Goal: Information Seeking & Learning: Learn about a topic

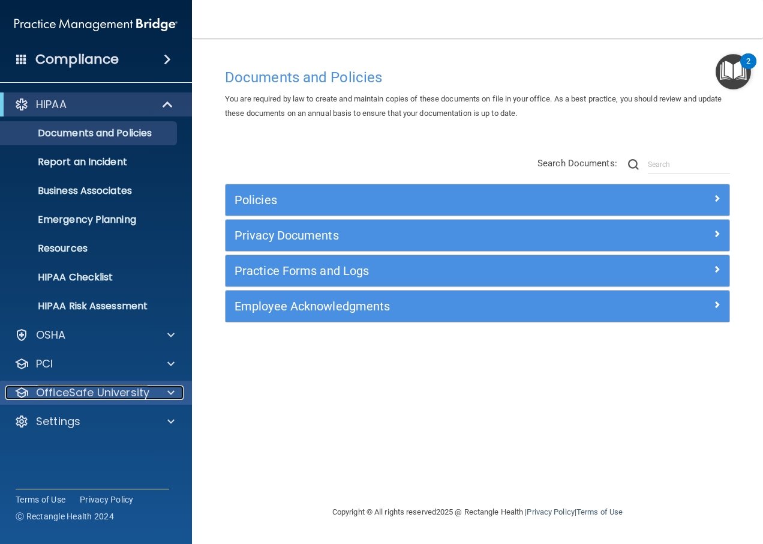
click at [167, 390] on span at bounding box center [170, 392] width 7 height 14
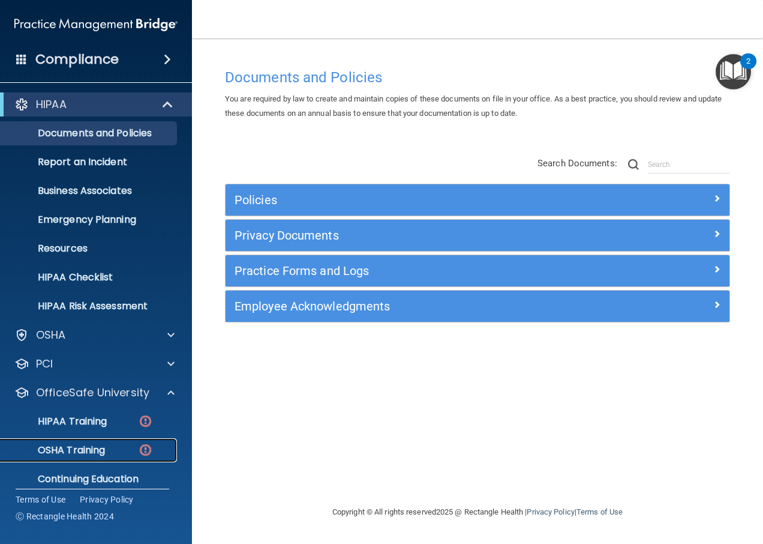
click at [149, 444] on img at bounding box center [145, 449] width 15 height 15
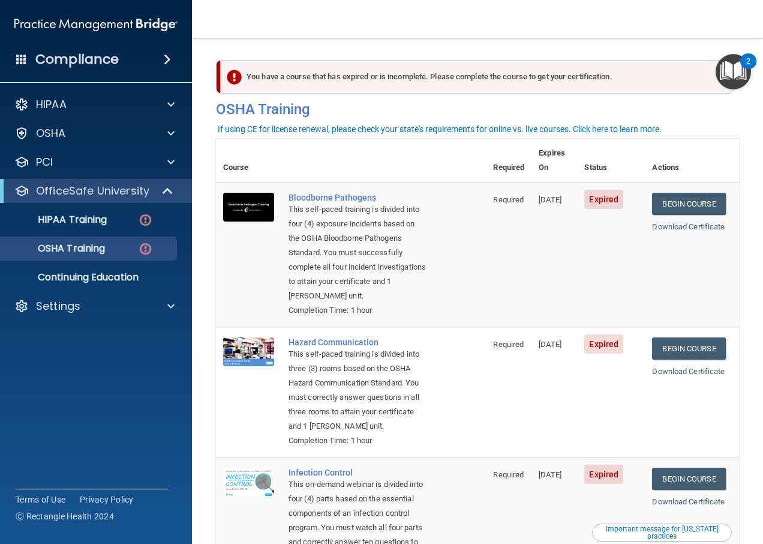
click at [375, 163] on th at bounding box center [383, 161] width 205 height 44
click at [360, 193] on div "Bloodborne Pathogens" at bounding box center [357, 198] width 137 height 10
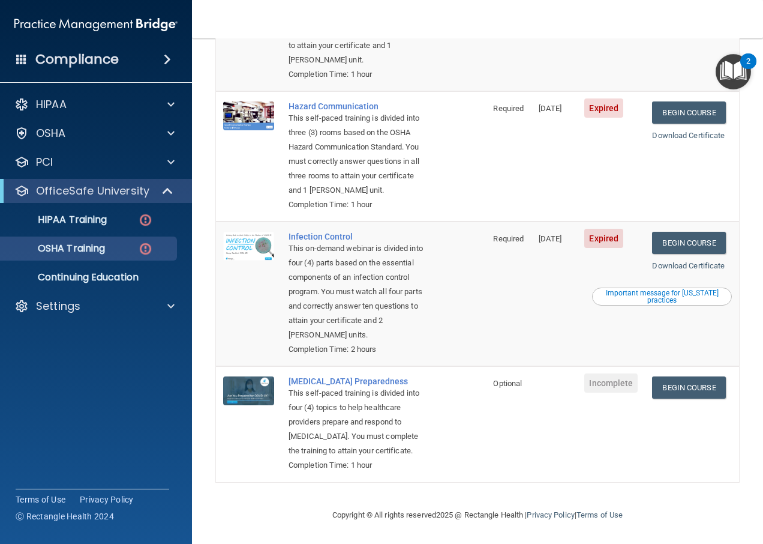
scroll to position [281, 0]
click at [688, 289] on div "Important message for California practices" at bounding box center [662, 296] width 136 height 14
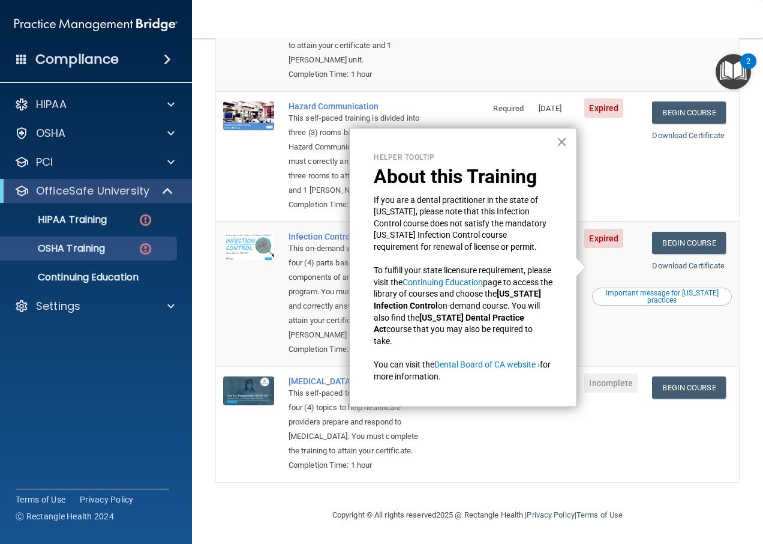
click at [563, 142] on button "×" at bounding box center [561, 141] width 11 height 19
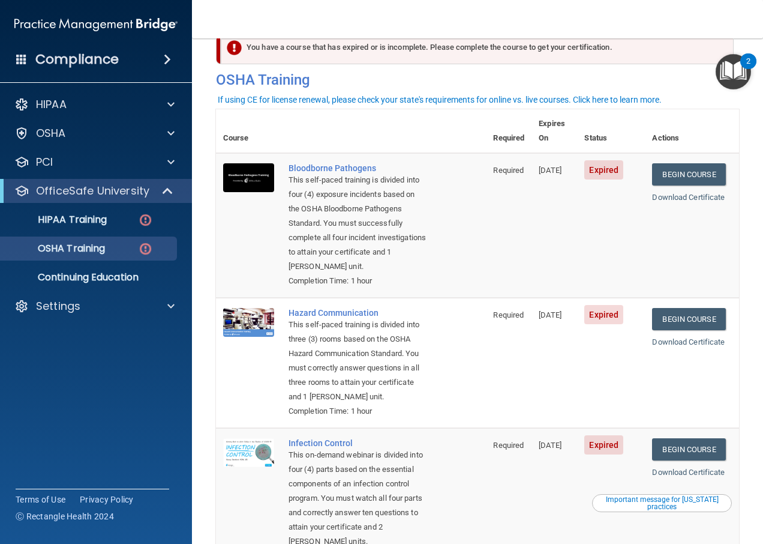
scroll to position [17, 0]
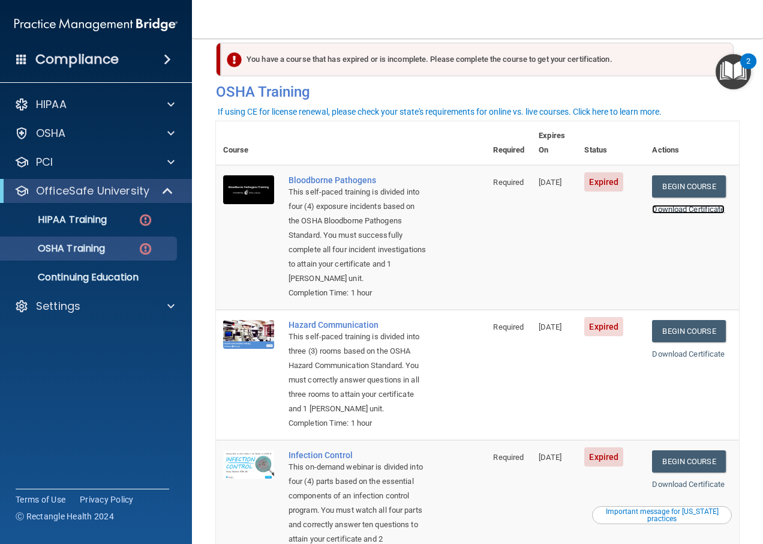
click at [688, 205] on link "Download Certificate" at bounding box center [688, 209] width 73 height 9
click at [663, 175] on link "Begin Course" at bounding box center [688, 186] width 73 height 22
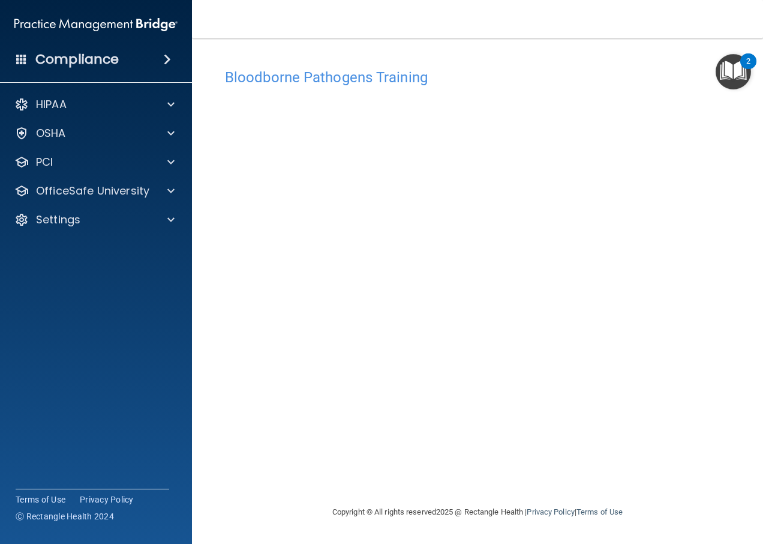
drag, startPoint x: 670, startPoint y: 75, endPoint x: 621, endPoint y: 62, distance: 50.8
click at [621, 62] on div "Bloodborne Pathogens Training" at bounding box center [477, 76] width 523 height 29
click at [654, 82] on h4 "Bloodborne Pathogens Training" at bounding box center [477, 78] width 505 height 16
click at [726, 76] on img "Open Resource Center, 2 new notifications" at bounding box center [733, 71] width 35 height 35
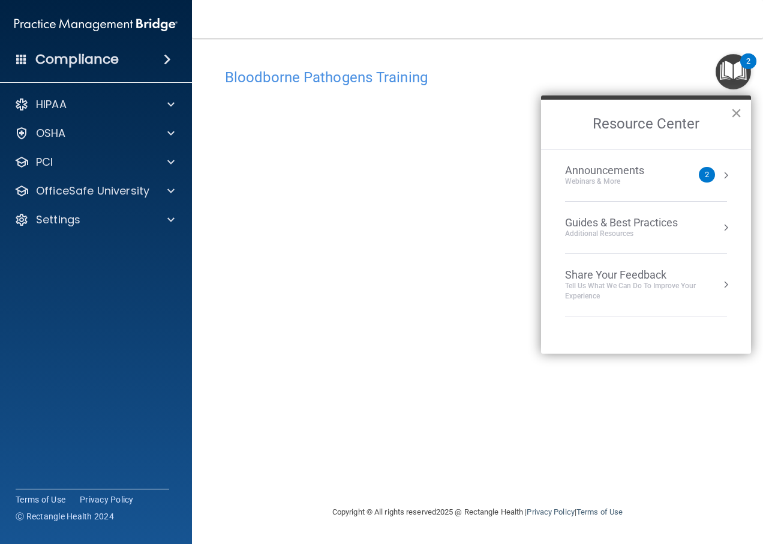
click at [739, 116] on button "×" at bounding box center [736, 112] width 11 height 19
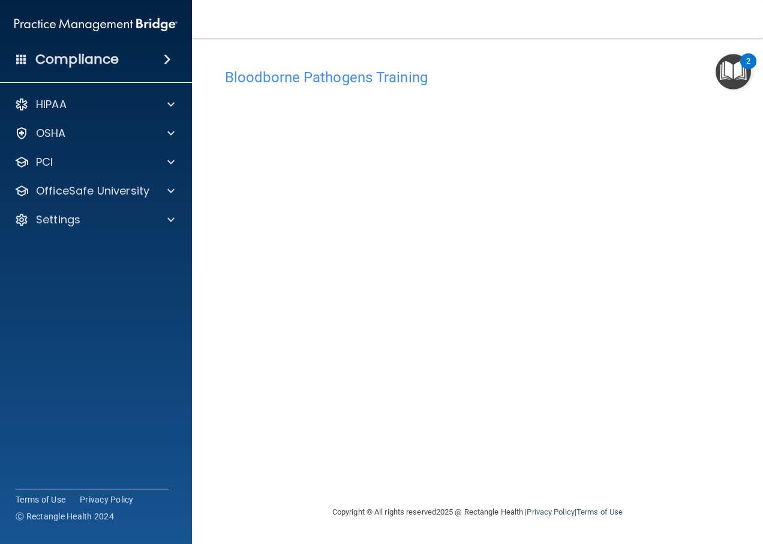
click at [78, 58] on h4 "Compliance" at bounding box center [76, 59] width 83 height 17
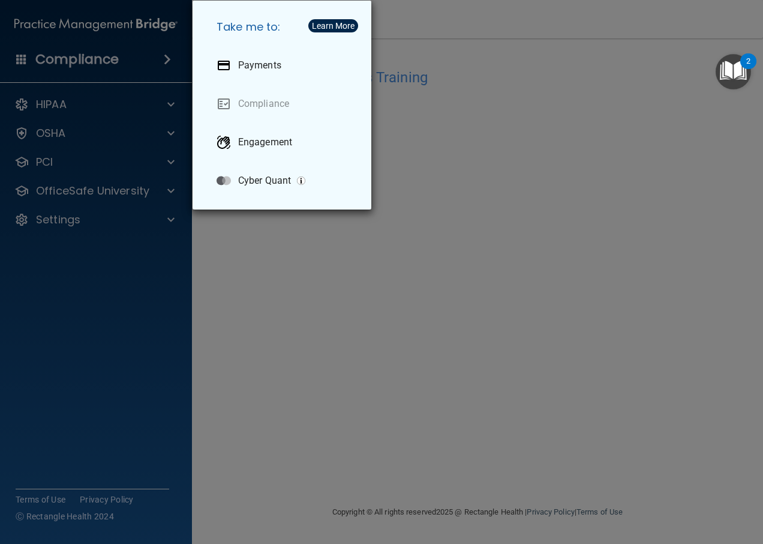
click at [237, 248] on div "Take me to: Payments Compliance Engagement Cyber Quant" at bounding box center [381, 272] width 763 height 544
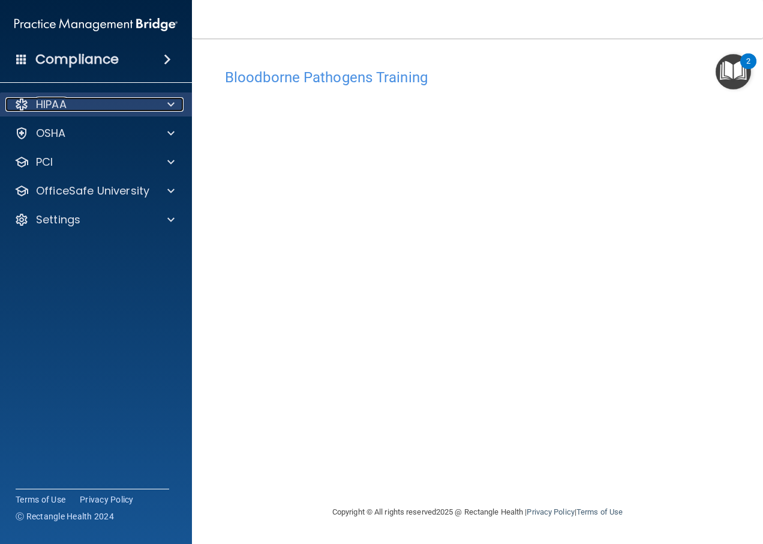
click at [167, 103] on div at bounding box center [169, 104] width 30 height 14
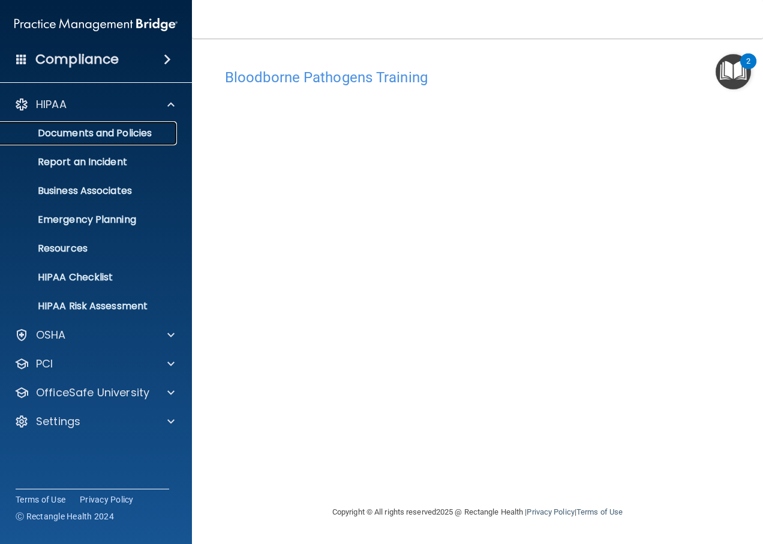
click at [137, 133] on p "Documents and Policies" at bounding box center [90, 133] width 164 height 12
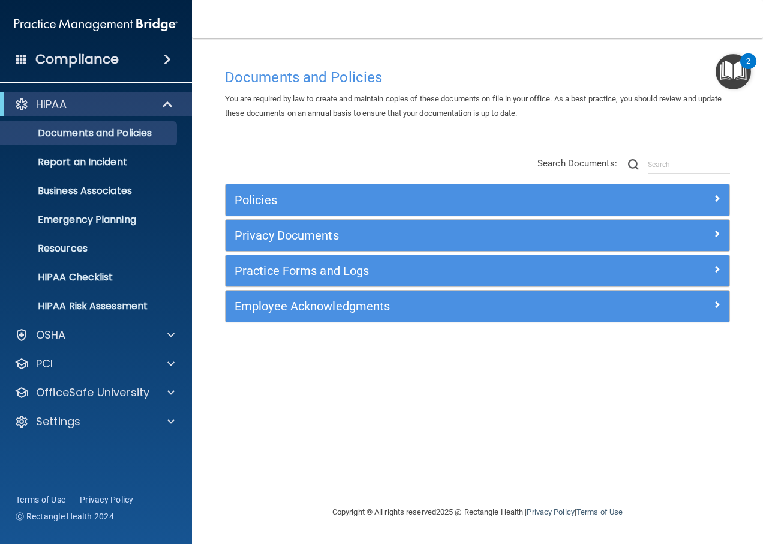
click at [164, 62] on span at bounding box center [167, 59] width 7 height 14
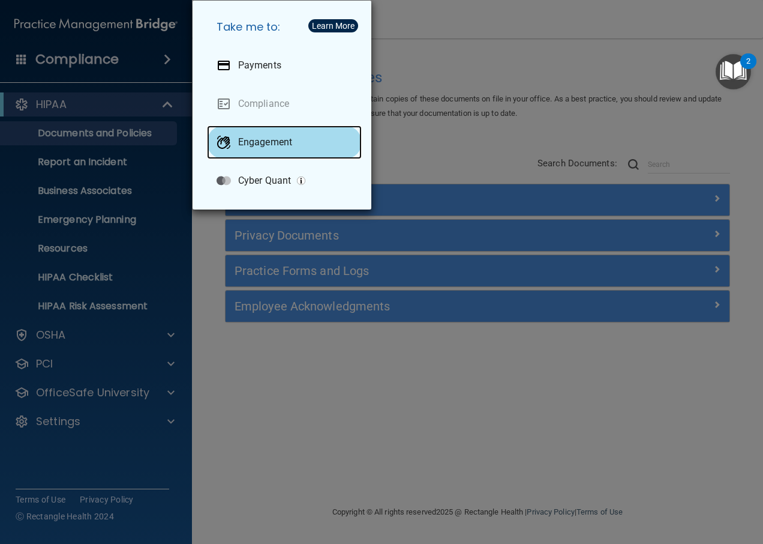
click at [275, 140] on p "Engagement" at bounding box center [265, 142] width 54 height 12
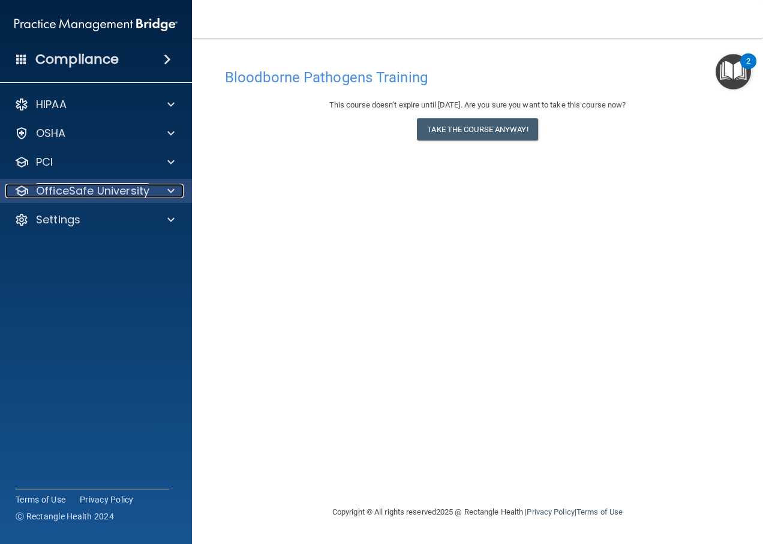
click at [137, 191] on p "OfficeSafe University" at bounding box center [92, 191] width 113 height 14
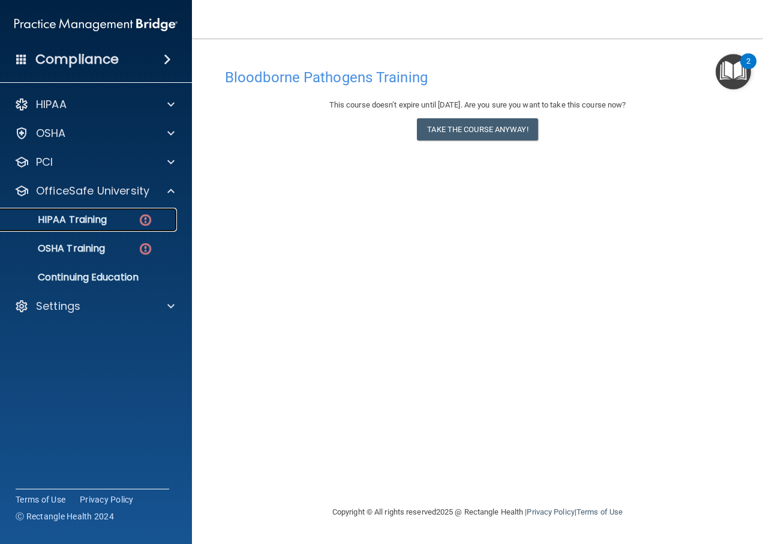
click at [150, 220] on img at bounding box center [145, 219] width 15 height 15
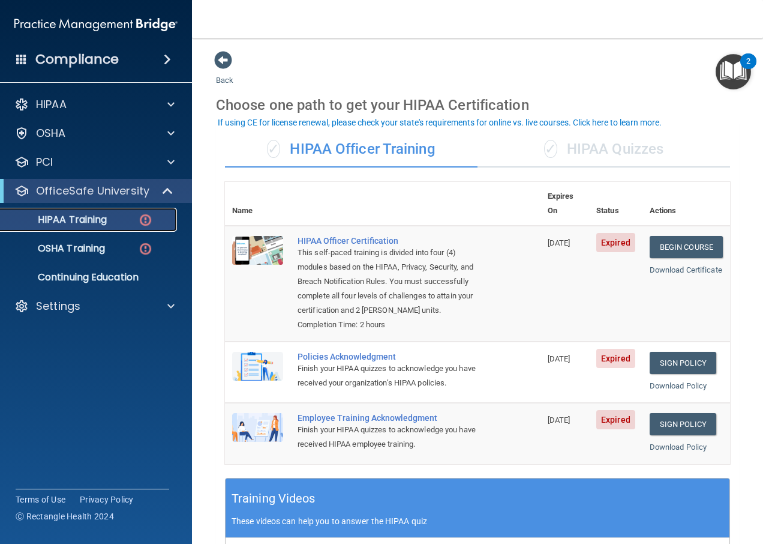
click at [145, 222] on img at bounding box center [145, 219] width 15 height 15
click at [113, 247] on div "OSHA Training" at bounding box center [90, 248] width 164 height 12
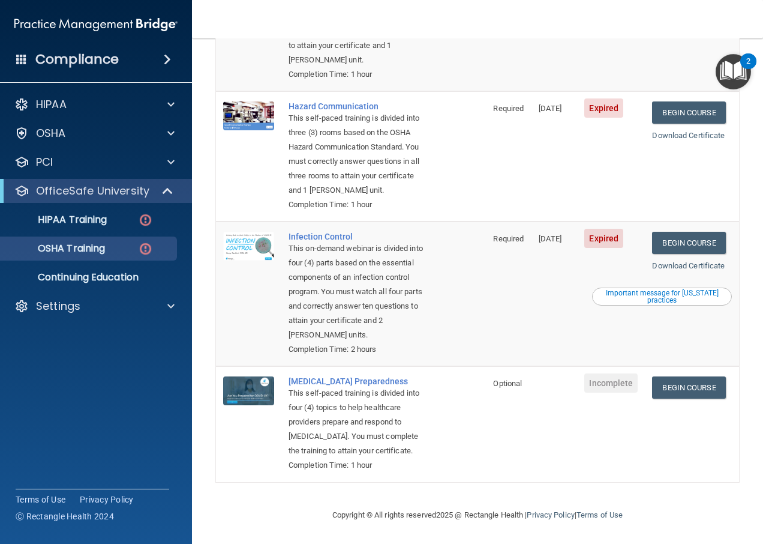
scroll to position [281, 0]
click at [621, 289] on div "Important message for California practices" at bounding box center [662, 296] width 136 height 14
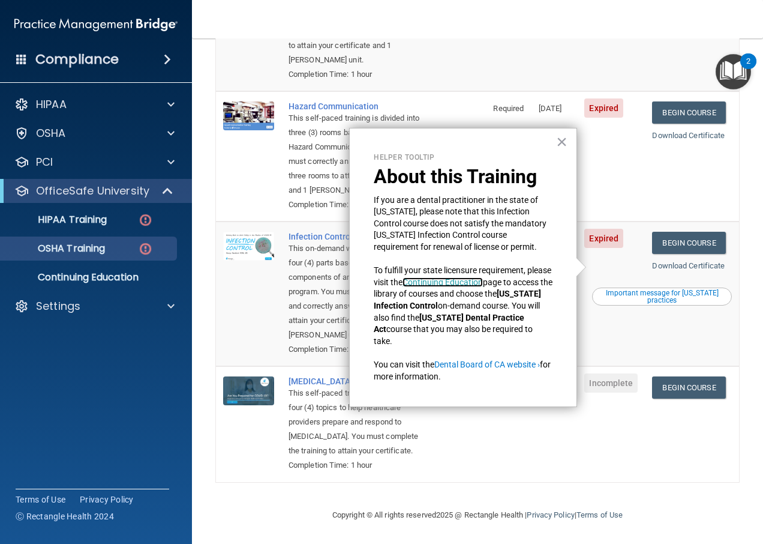
click at [477, 283] on link "Continuing Education" at bounding box center [443, 282] width 80 height 10
click at [472, 284] on link "Continuing Education" at bounding box center [443, 282] width 80 height 10
click at [563, 142] on button "×" at bounding box center [561, 141] width 11 height 19
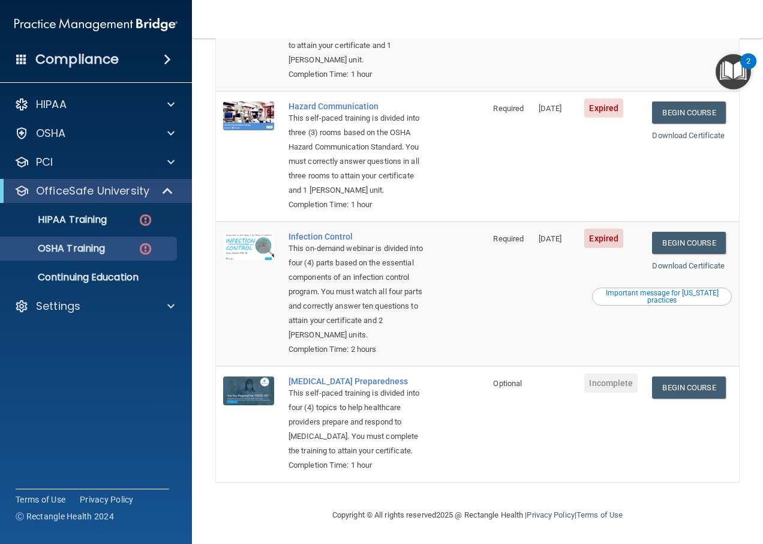
click at [611, 289] on div "Important message for California practices" at bounding box center [662, 296] width 136 height 14
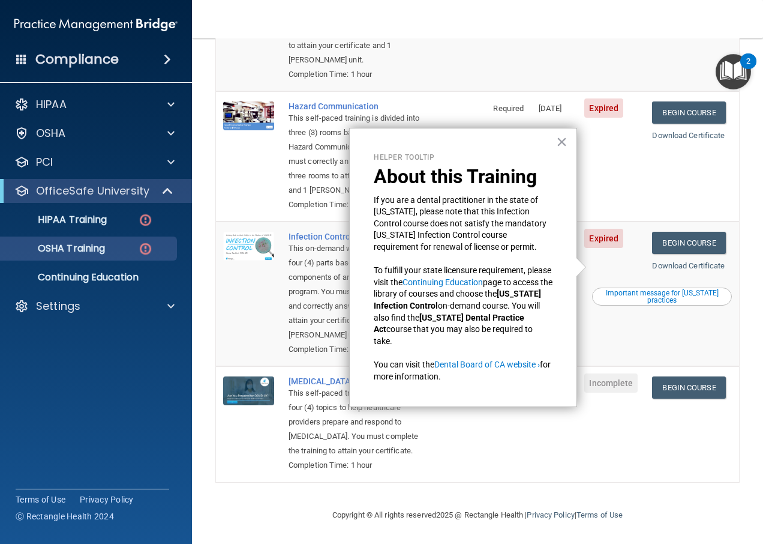
click at [568, 143] on div "Helper Tooltip About this Training If you are a dental practitioner in the stat…" at bounding box center [463, 268] width 228 height 280
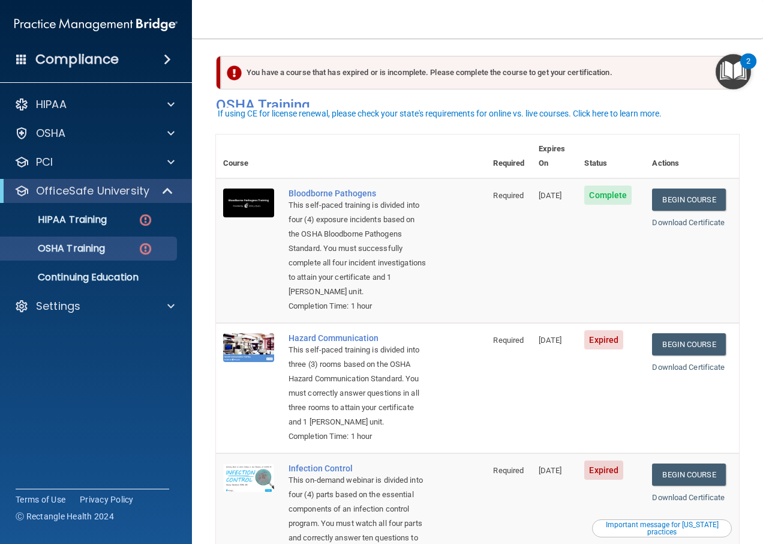
scroll to position [0, 0]
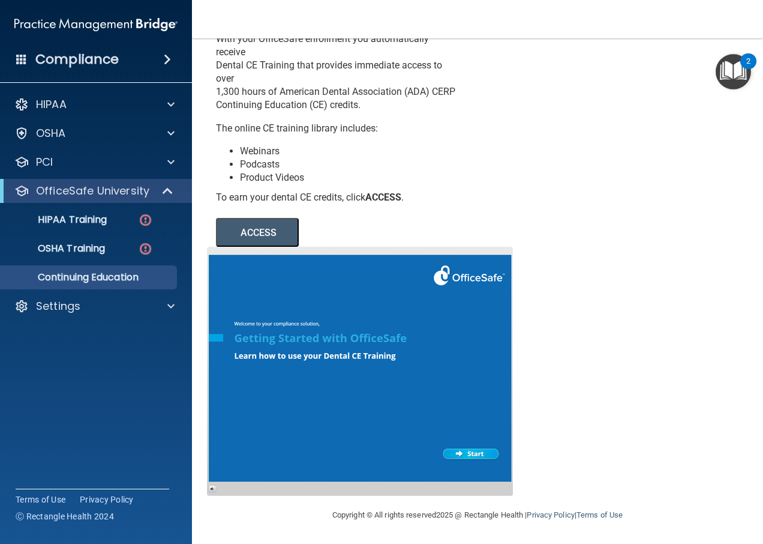
scroll to position [67, 0]
click at [270, 236] on button "ACCESS" at bounding box center [257, 232] width 83 height 29
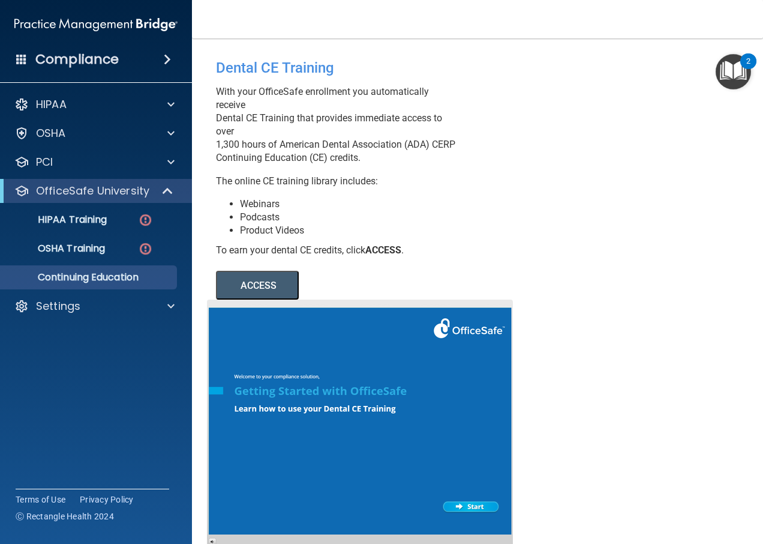
click at [477, 518] on div at bounding box center [360, 424] width 306 height 249
click at [280, 300] on button "ACCESS" at bounding box center [257, 285] width 83 height 29
